Goal: Navigation & Orientation: Find specific page/section

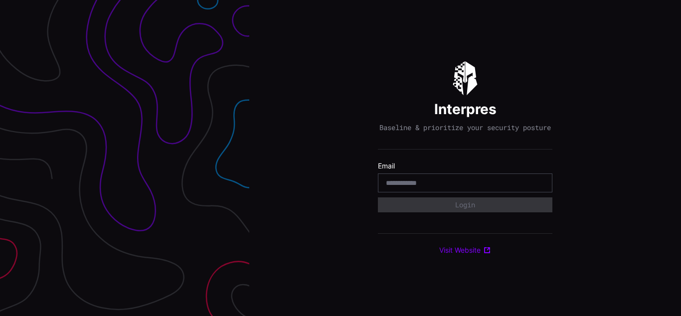
click at [341, 158] on div "Interpres Baseline & prioritize your security posture Email Login Visit Website" at bounding box center [465, 158] width 432 height 316
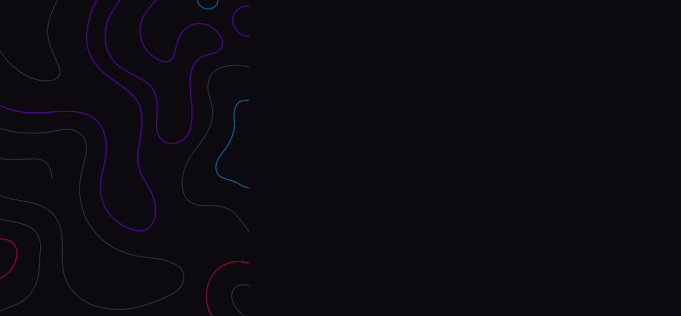
click at [341, 158] on div "Interpres Baseline & prioritize your security posture Email Login Visit Website" at bounding box center [465, 158] width 432 height 316
